Goal: Feedback & Contribution: Leave review/rating

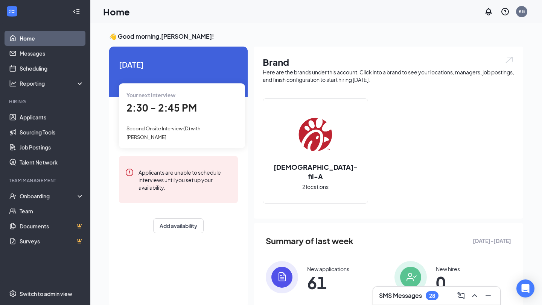
click at [203, 116] on div "Your next interview 2:30 - 2:45 PM Second Onsite Interview (D) with [PERSON_NAM…" at bounding box center [182, 115] width 126 height 65
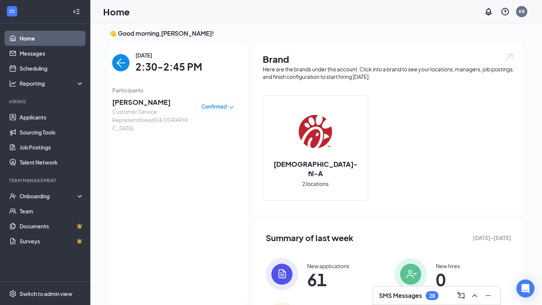
click at [150, 102] on span "[PERSON_NAME]" at bounding box center [151, 102] width 79 height 11
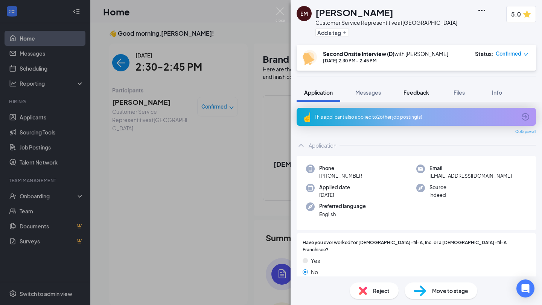
click at [422, 95] on span "Feedback" at bounding box center [416, 92] width 26 height 7
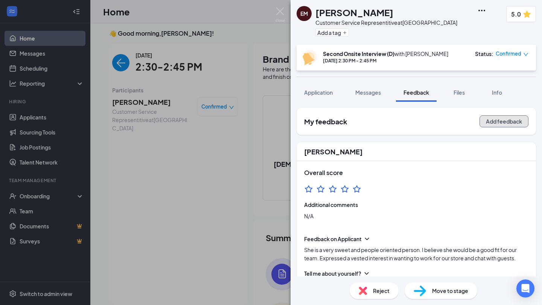
click at [496, 123] on button "Add feedback" at bounding box center [503, 121] width 49 height 12
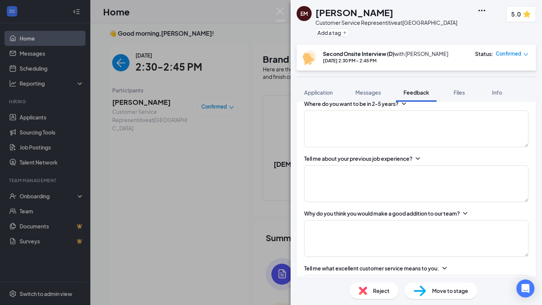
scroll to position [341, 0]
click at [356, 190] on textarea at bounding box center [416, 183] width 224 height 37
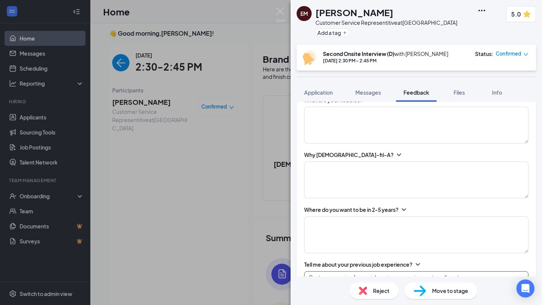
scroll to position [236, 0]
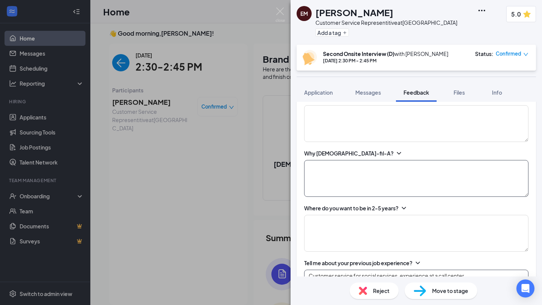
type textarea "Customer service for social services, experience at a call center."
click at [331, 179] on textarea at bounding box center [416, 178] width 224 height 37
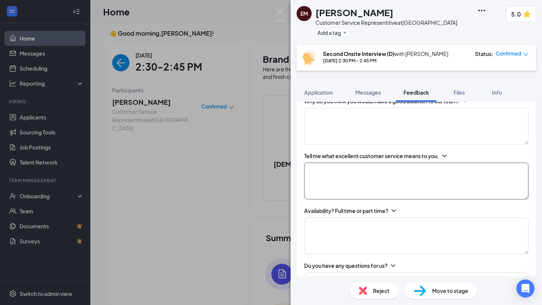
scroll to position [456, 0]
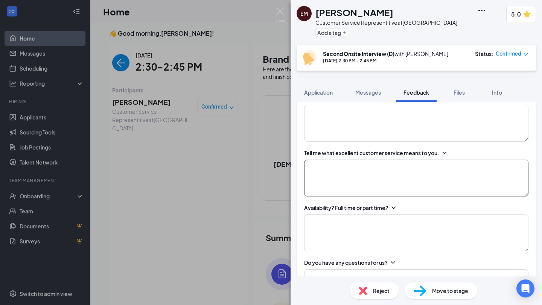
type textarea "Courtesy seems mandatory, values & standards of the companies brand."
click at [330, 167] on textarea at bounding box center [416, 178] width 224 height 37
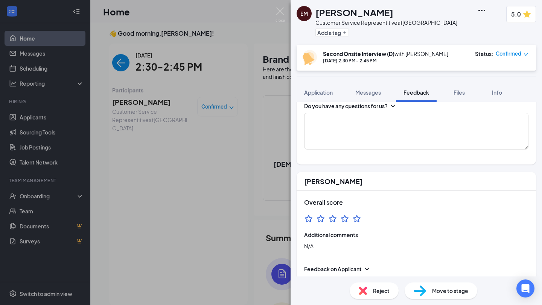
scroll to position [615, 0]
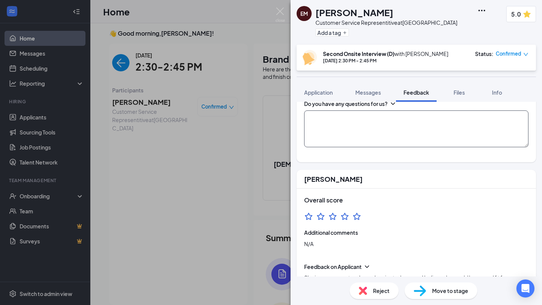
type textarea "The demeanor of our employees and the courtesy"
click at [350, 134] on textarea at bounding box center [416, 129] width 224 height 37
type textarea "No"
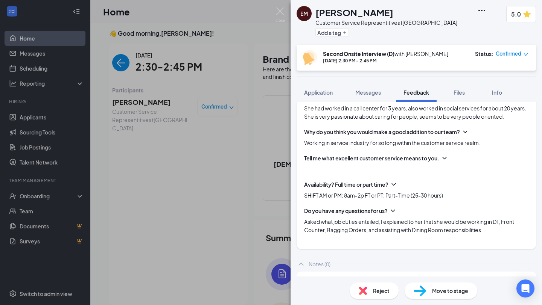
scroll to position [952, 0]
